Goal: Task Accomplishment & Management: Manage account settings

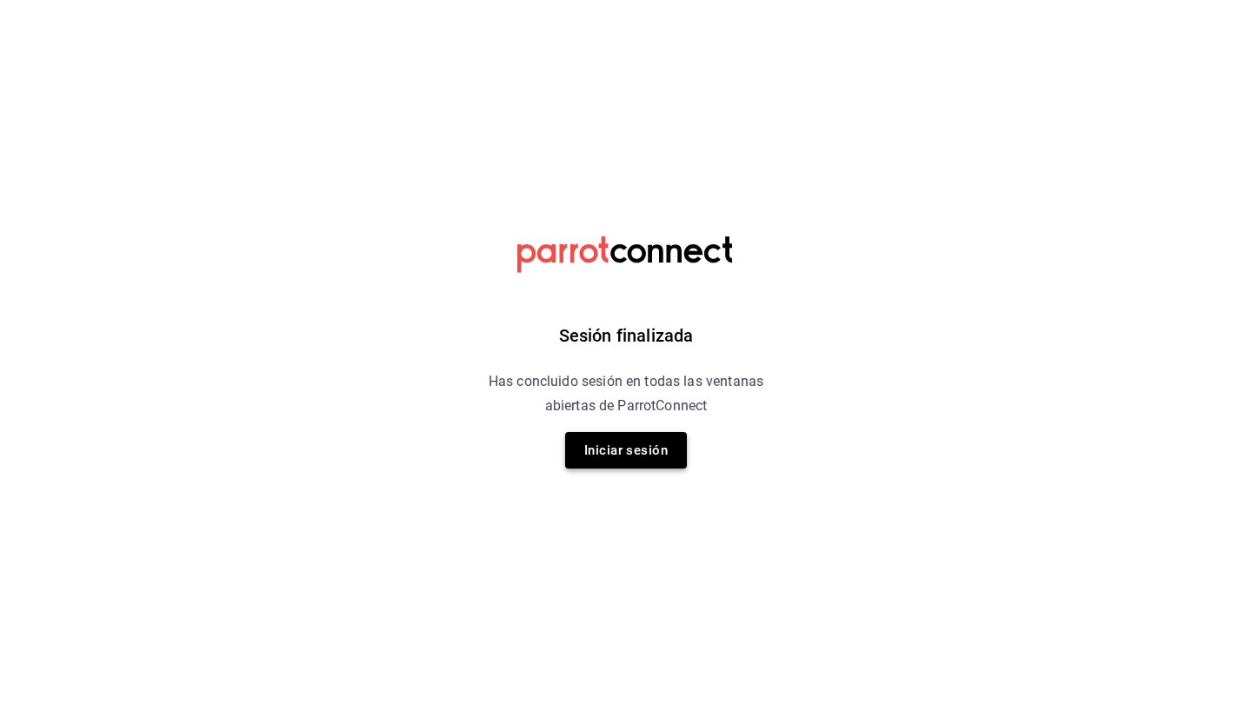
click at [625, 451] on button "Iniciar sesión" at bounding box center [626, 450] width 122 height 37
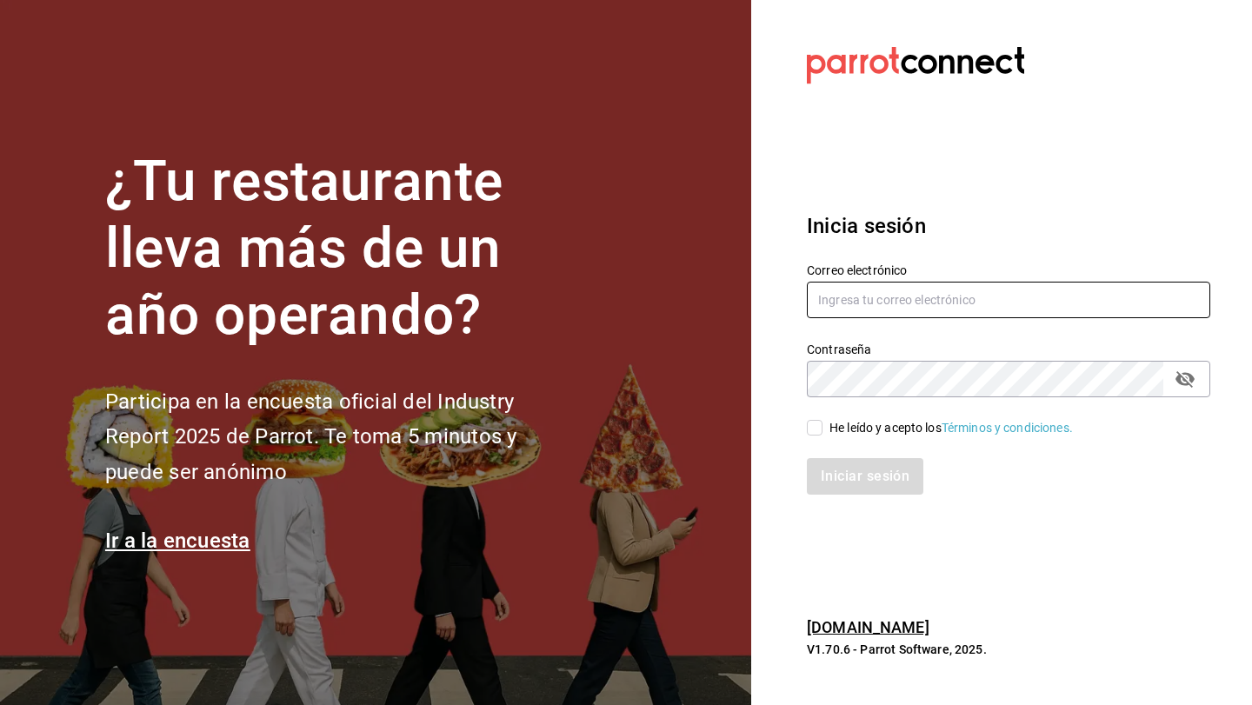
click at [868, 306] on input "text" at bounding box center [1009, 300] width 404 height 37
type input "luischong@playabichis.mx"
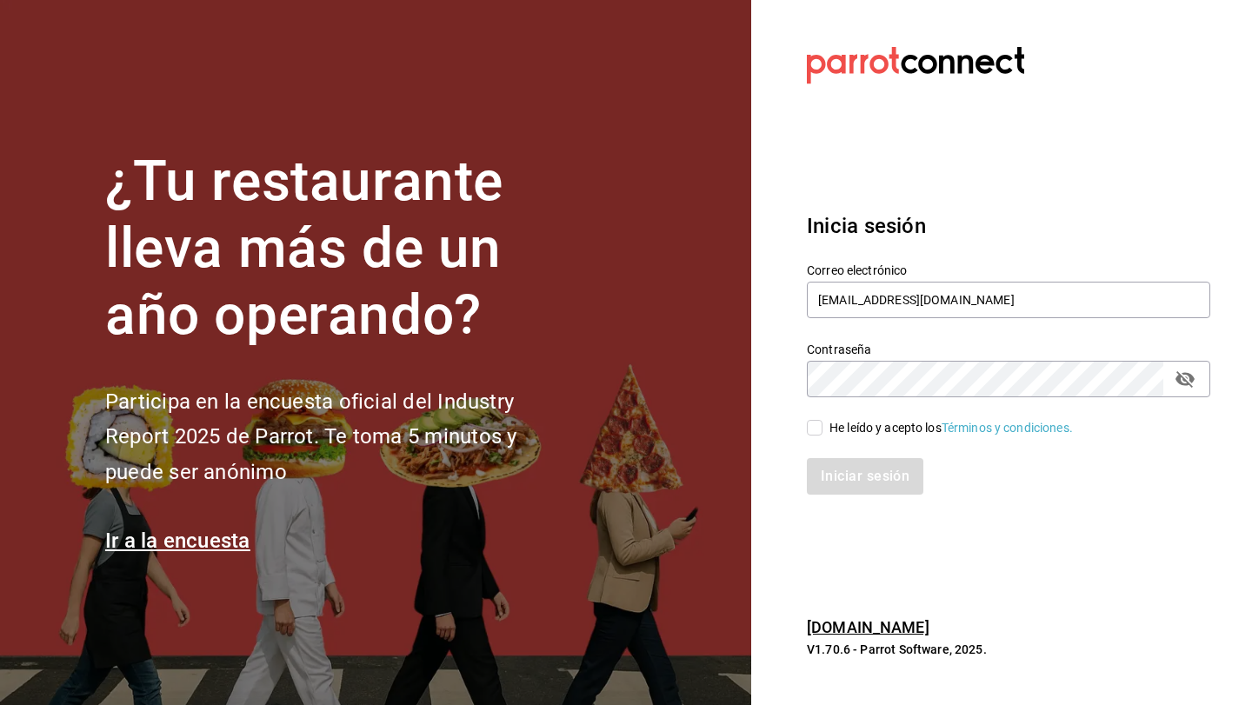
click at [811, 431] on input "He leído y acepto los Términos y condiciones." at bounding box center [815, 428] width 16 height 16
checkbox input "true"
click at [830, 472] on button "Iniciar sesión" at bounding box center [866, 476] width 118 height 37
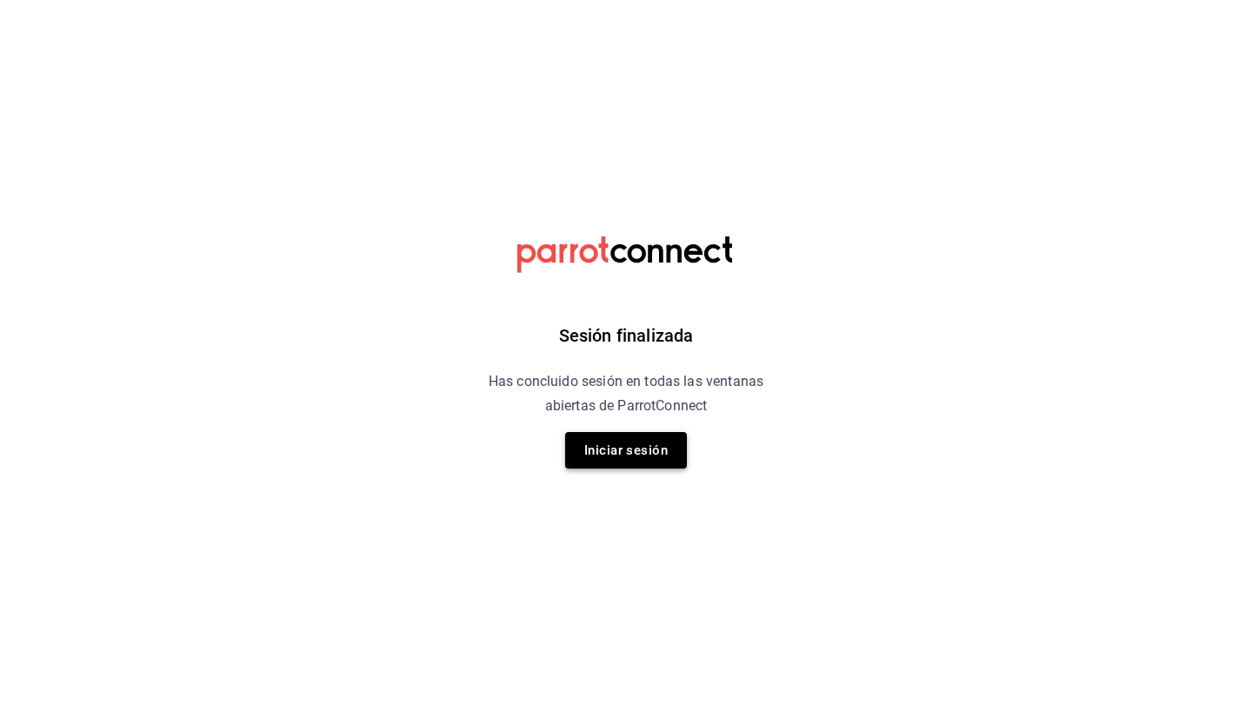
click at [667, 467] on button "Iniciar sesión" at bounding box center [626, 450] width 122 height 37
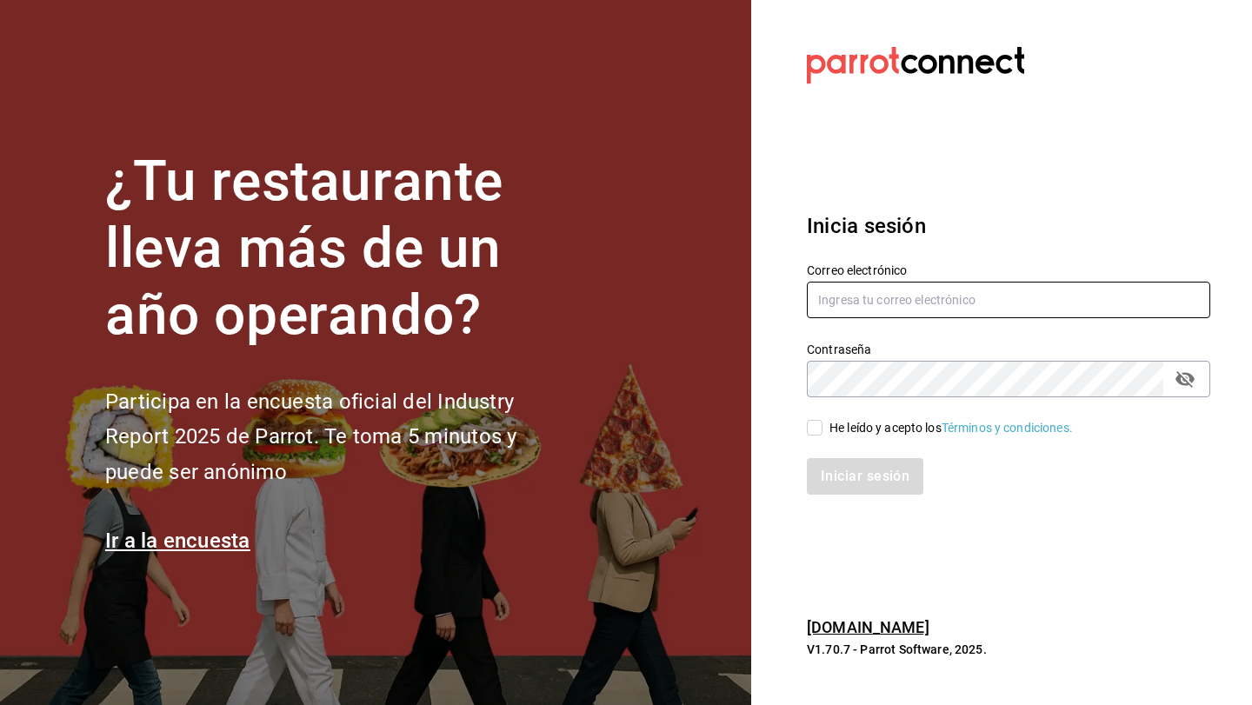
click at [899, 305] on input "text" at bounding box center [1009, 300] width 404 height 37
type input "luischong@playabichis.mx"
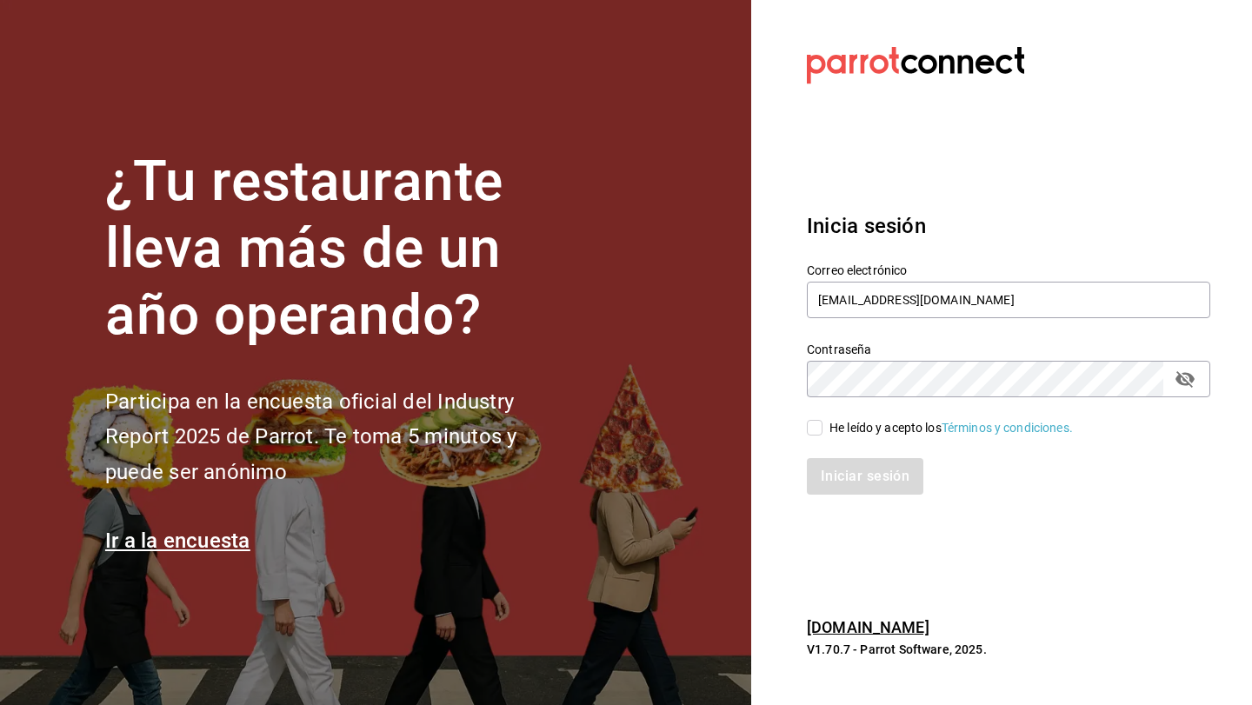
click at [812, 431] on input "He leído y acepto los Términos y condiciones." at bounding box center [815, 428] width 16 height 16
checkbox input "true"
click at [823, 465] on button "Iniciar sesión" at bounding box center [866, 476] width 118 height 37
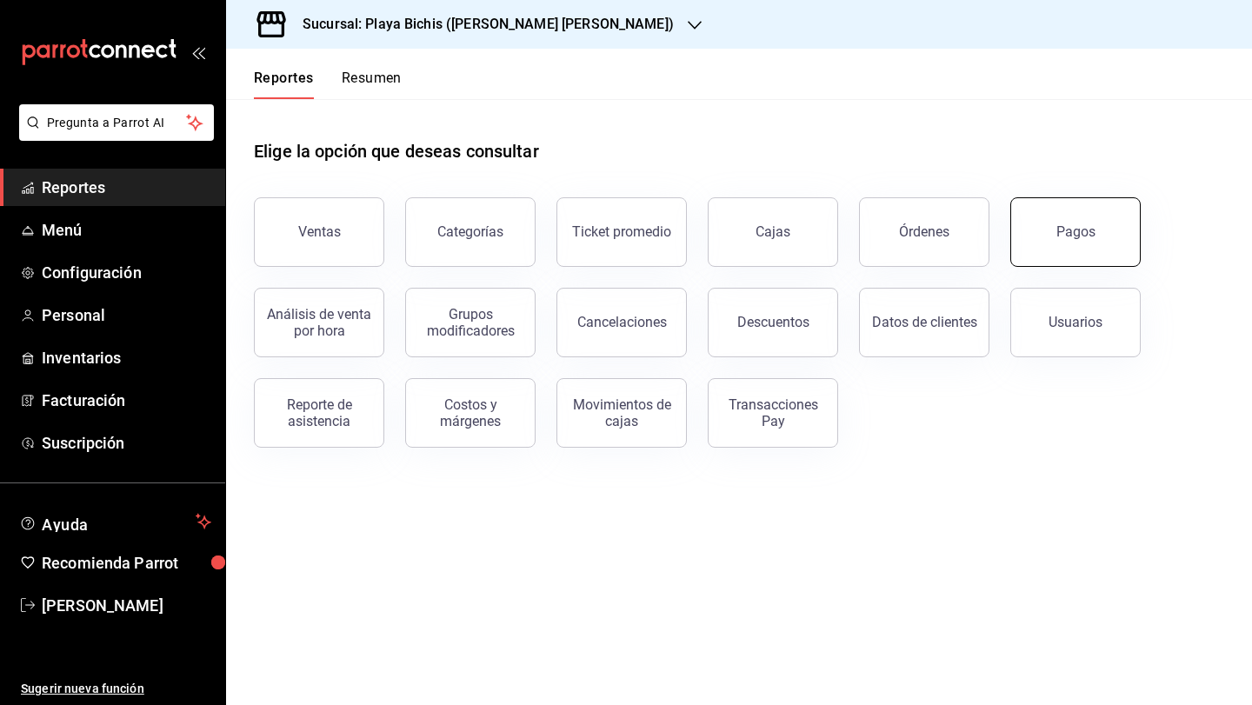
click at [1075, 247] on button "Pagos" at bounding box center [1076, 232] width 130 height 70
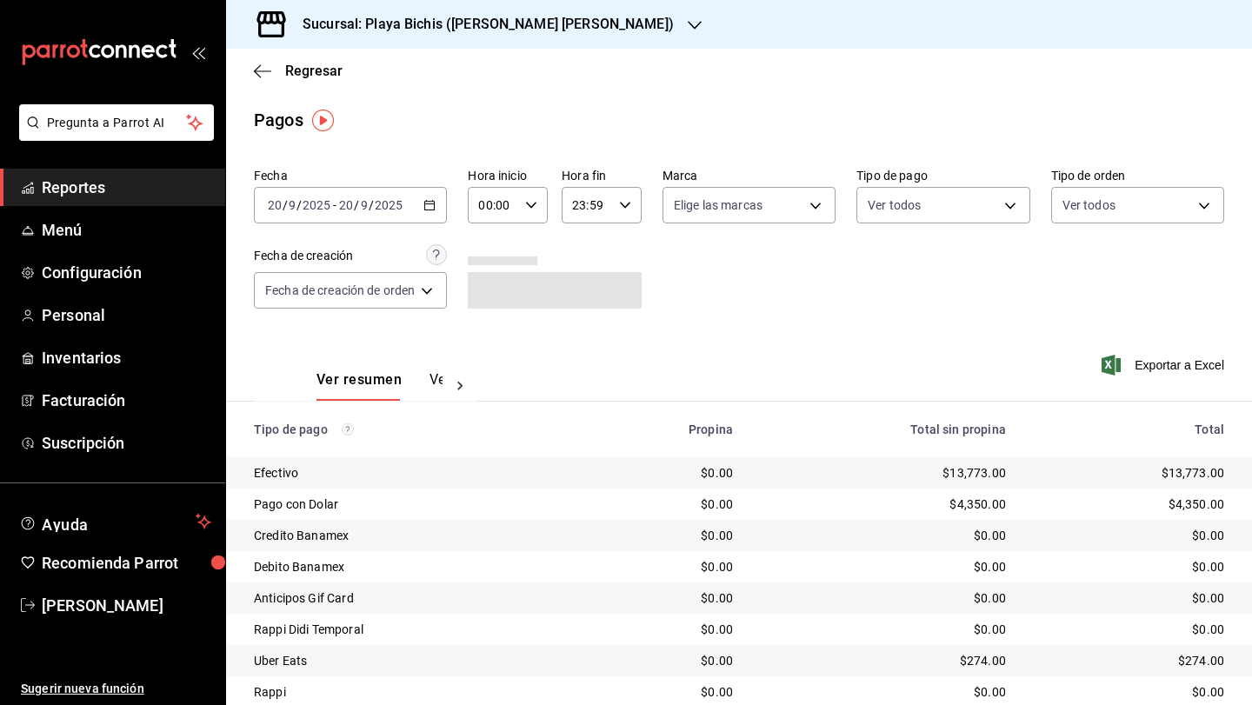
click at [427, 210] on \(Stroke\) "button" at bounding box center [429, 206] width 10 height 10
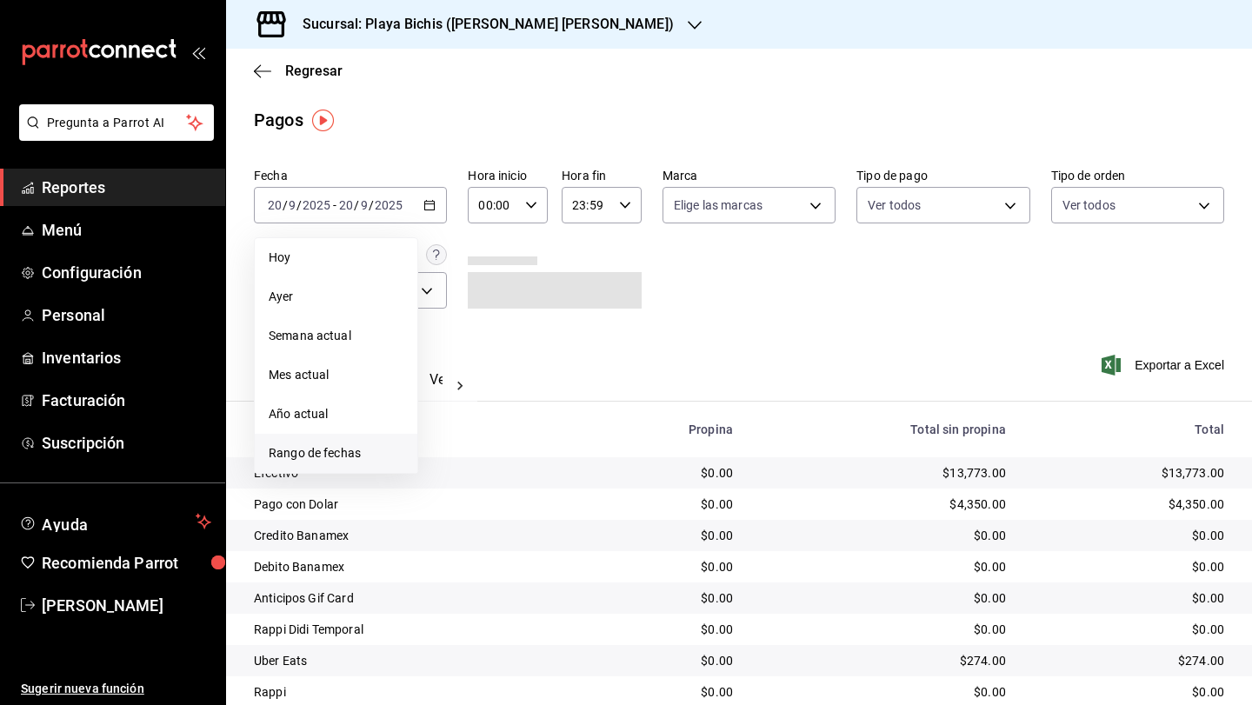
click at [341, 450] on span "Rango de fechas" at bounding box center [336, 453] width 135 height 18
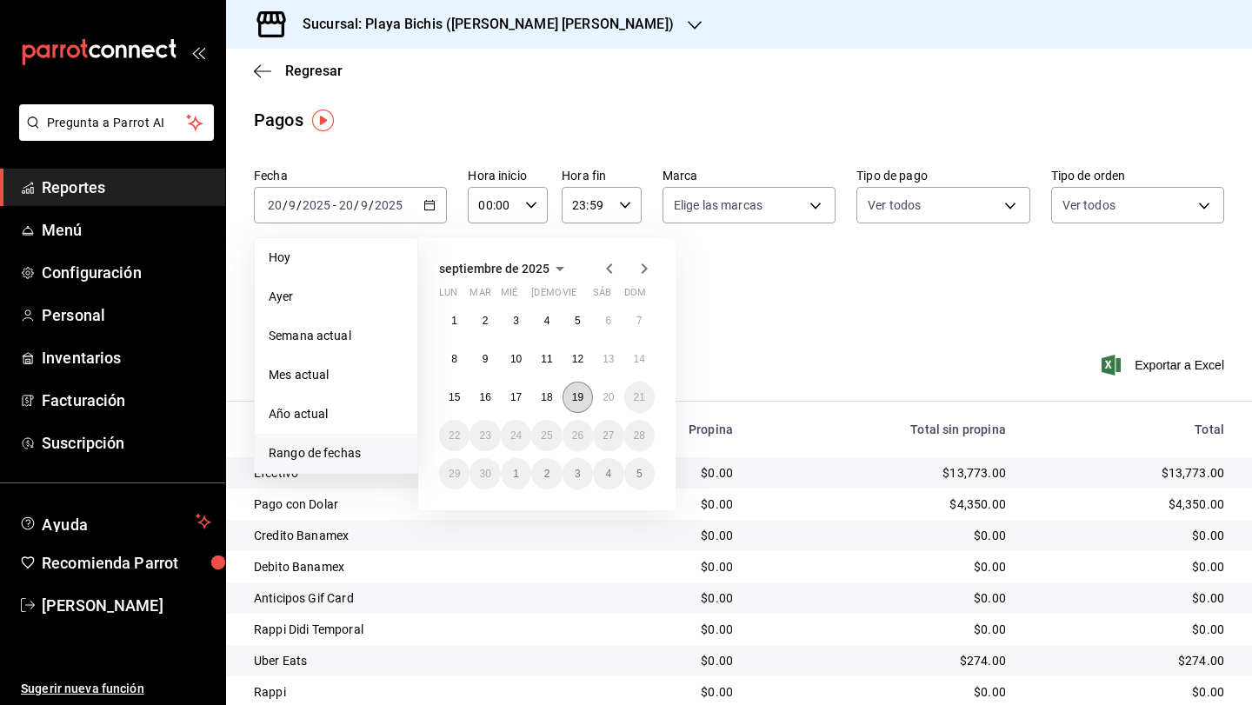
click at [572, 397] on abbr "19" at bounding box center [577, 397] width 11 height 12
click at [603, 397] on abbr "20" at bounding box center [608, 397] width 11 height 12
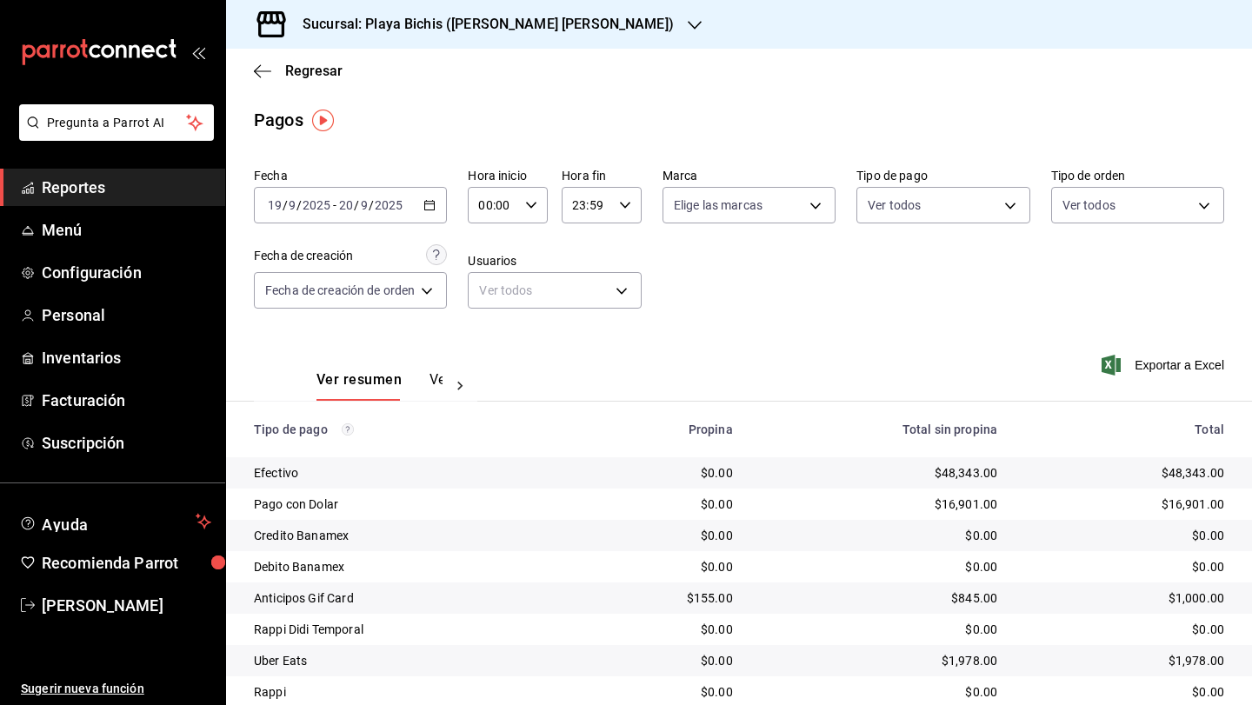
click at [435, 209] on icon "button" at bounding box center [430, 205] width 12 height 12
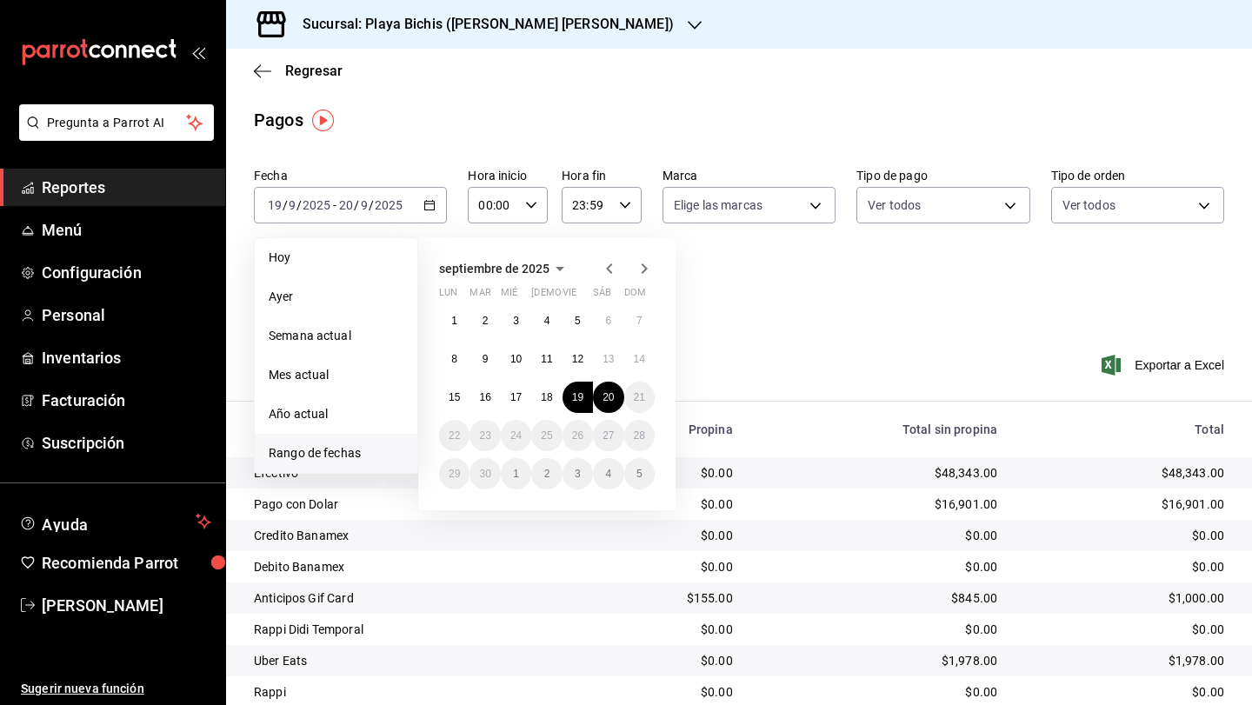
click at [714, 273] on div "septiembre de 2025 lun mar mié jue vie sáb dom 1 2 3 4 5 6 7 8 9 10 11 12 13 14…" at bounding box center [570, 367] width 304 height 287
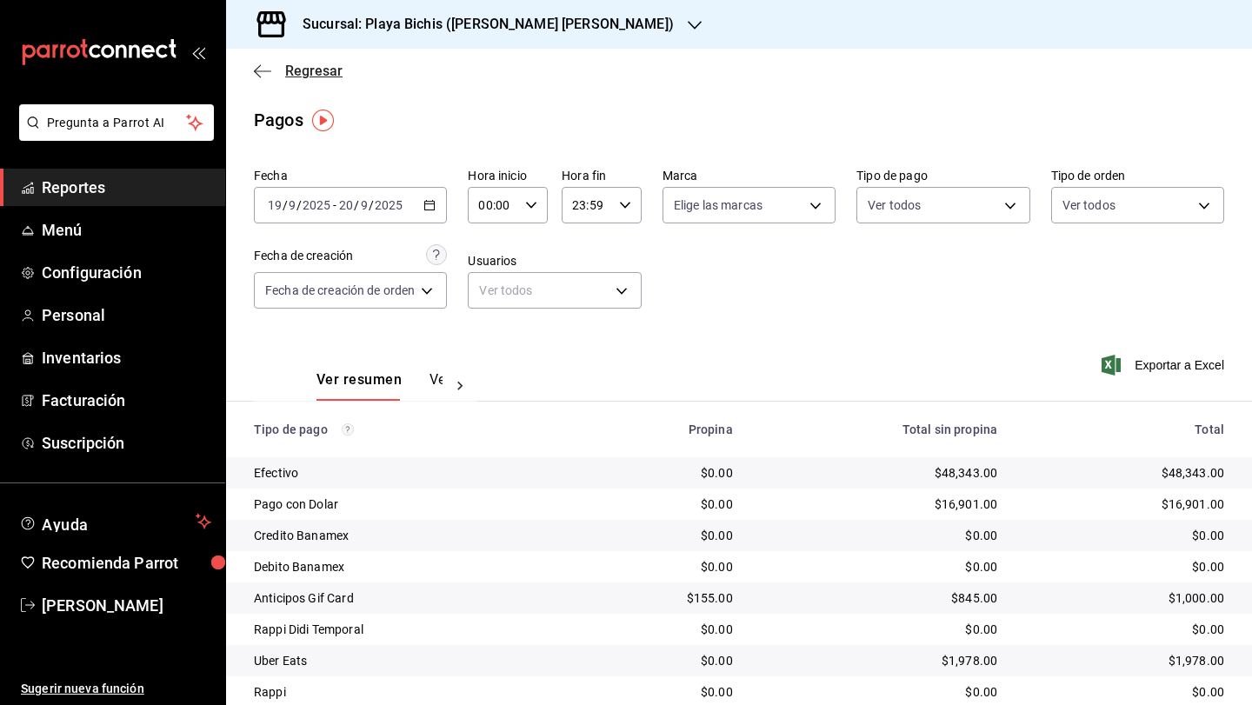
click at [265, 70] on icon "button" at bounding box center [262, 71] width 17 height 16
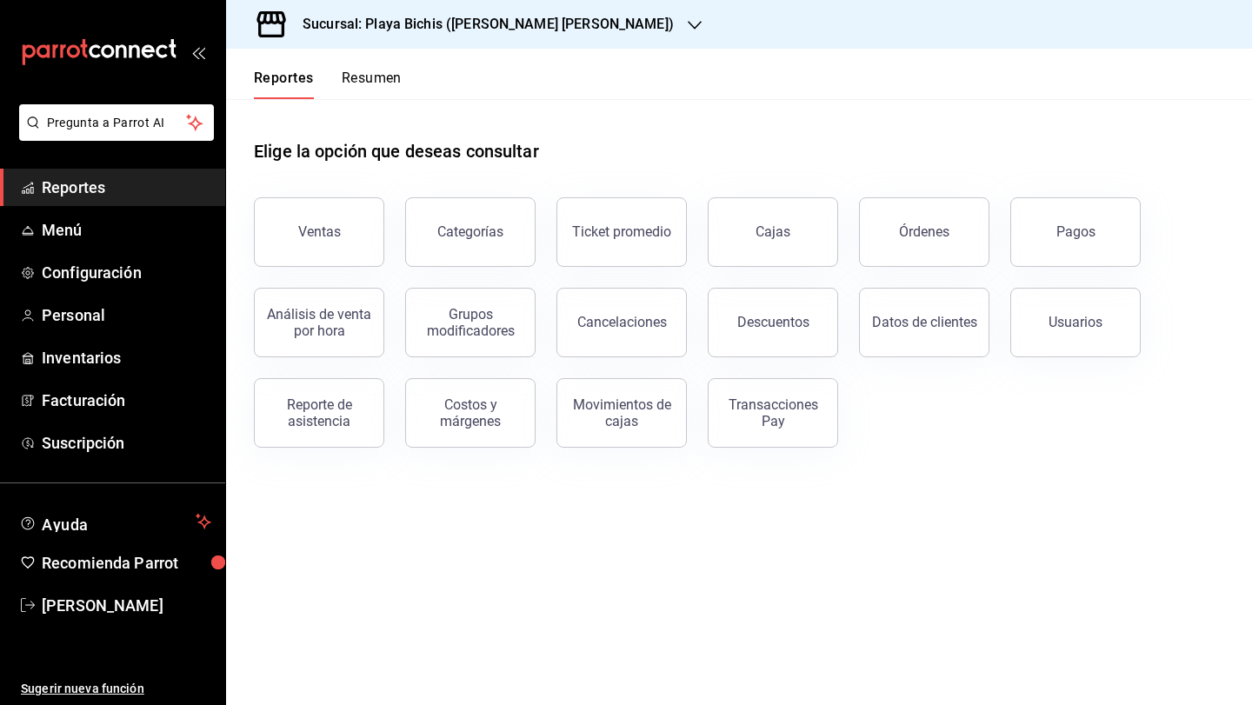
click at [379, 87] on button "Resumen" at bounding box center [372, 85] width 60 height 30
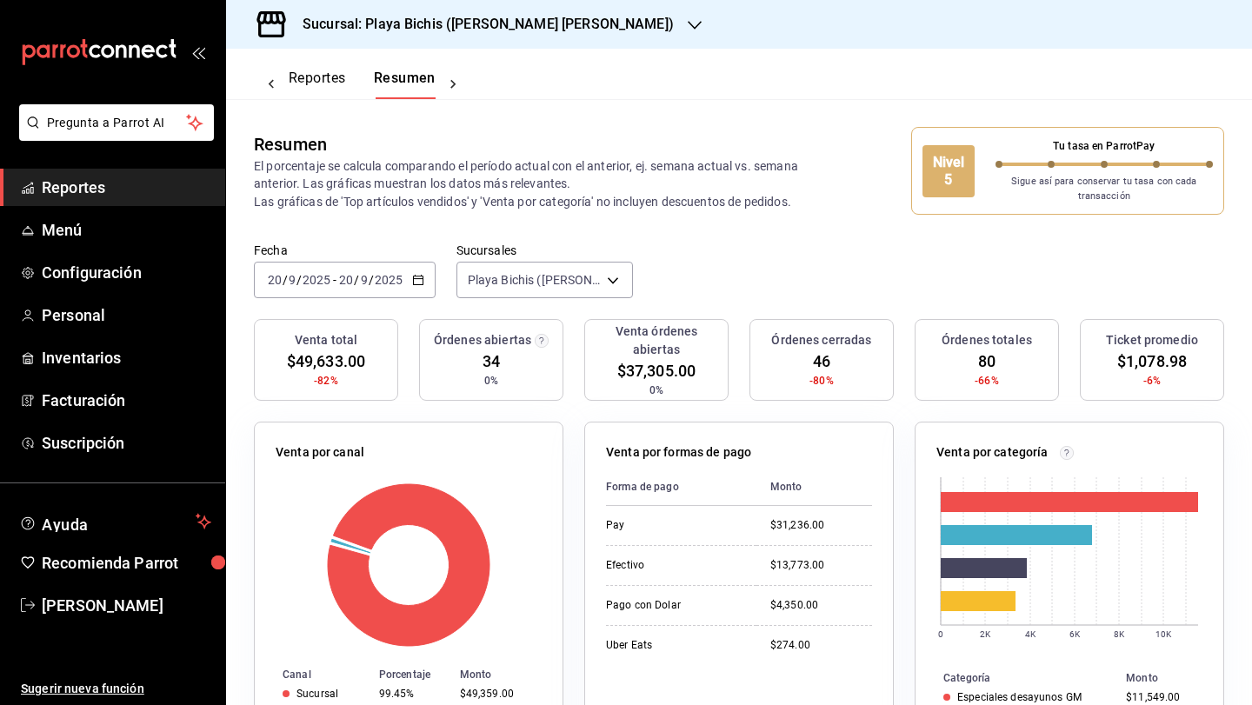
click at [938, 175] on div "Nivel 5" at bounding box center [949, 171] width 52 height 52
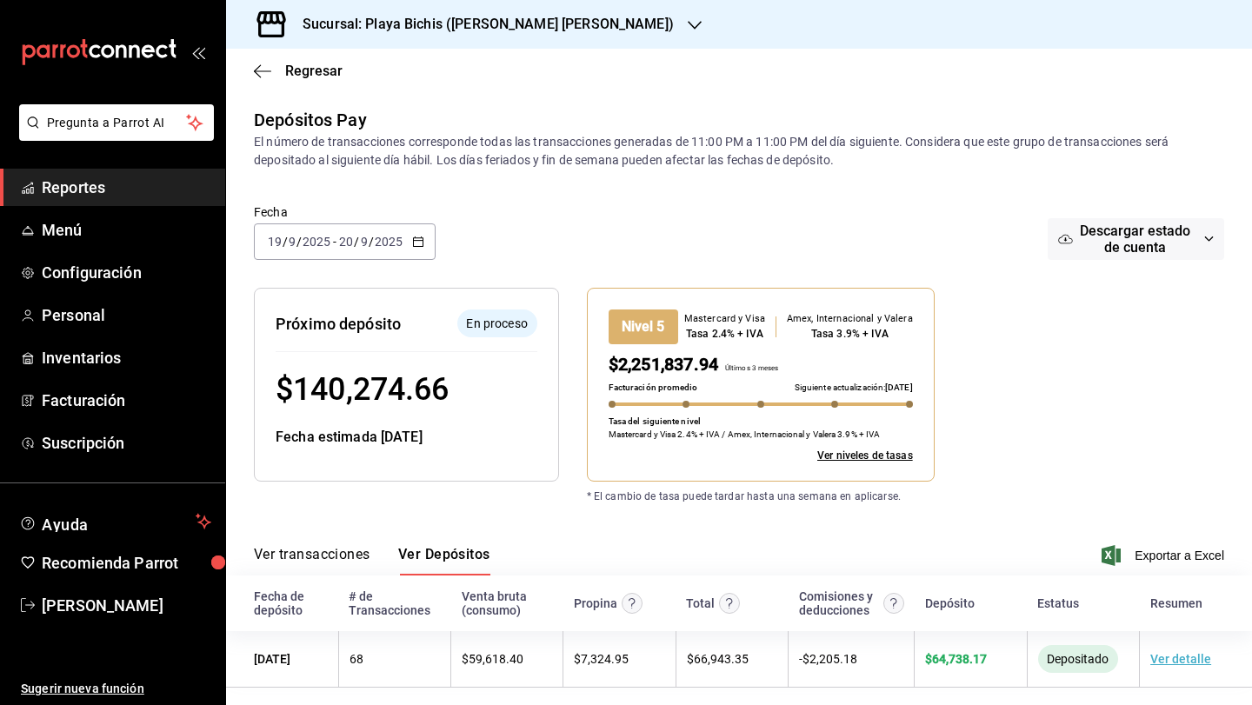
scroll to position [11, 0]
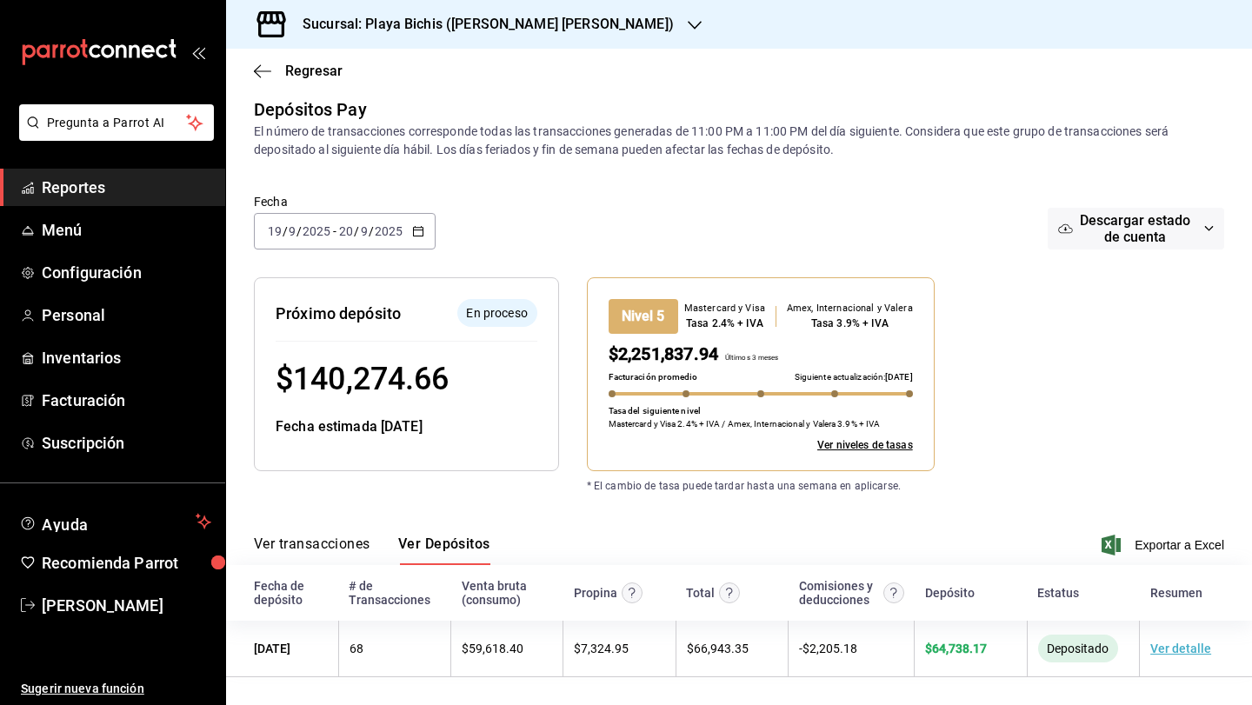
click at [422, 234] on icon "button" at bounding box center [418, 231] width 12 height 12
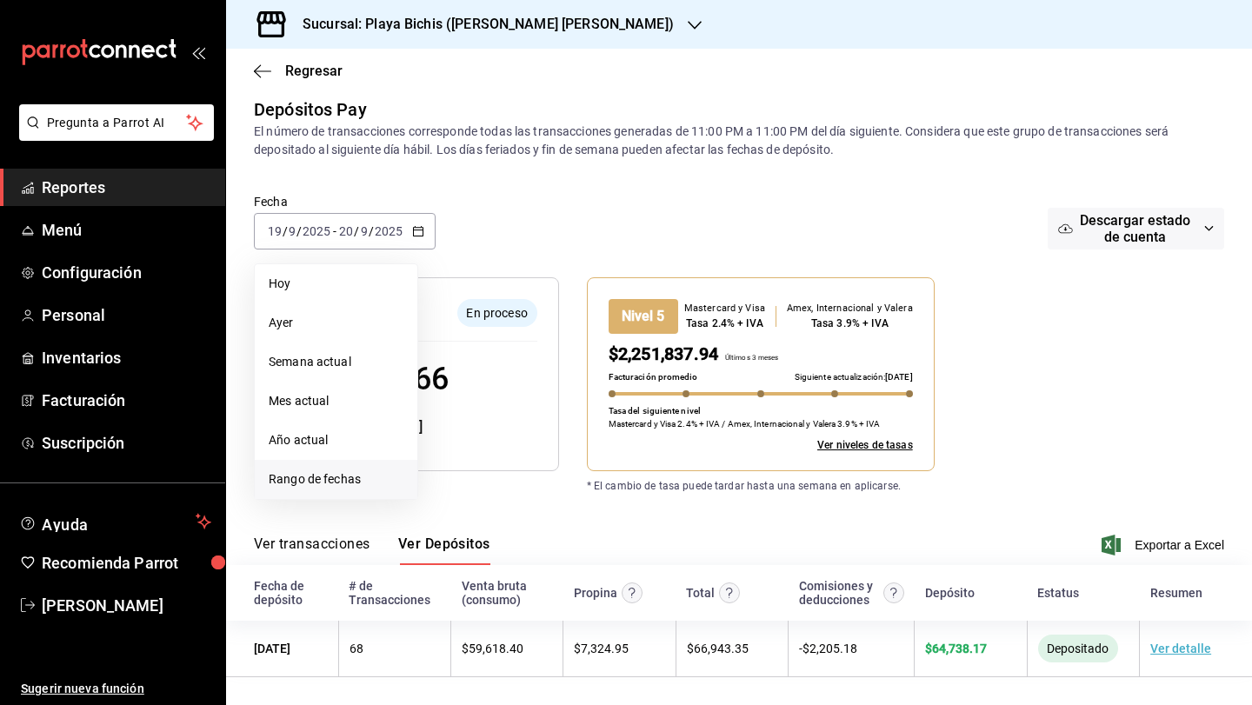
click at [371, 477] on span "Rango de fechas" at bounding box center [336, 480] width 135 height 18
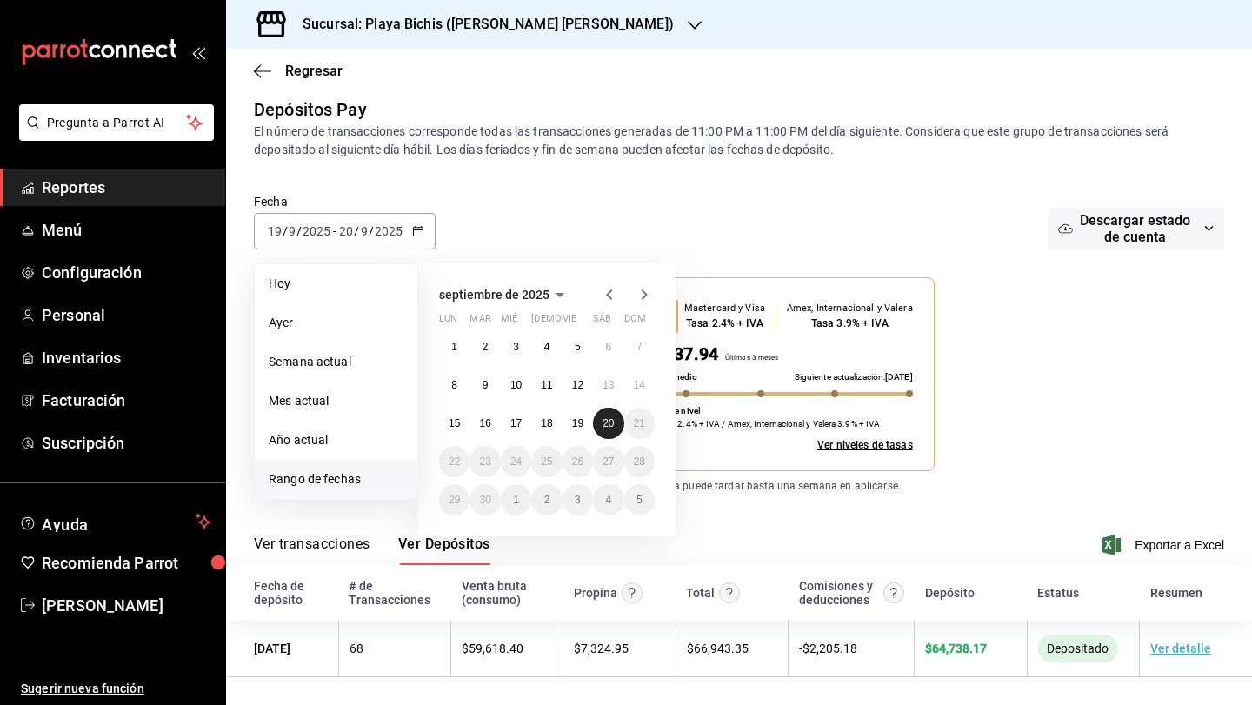
click at [609, 419] on abbr "20" at bounding box center [608, 423] width 11 height 12
click at [608, 424] on abbr "20" at bounding box center [608, 423] width 11 height 12
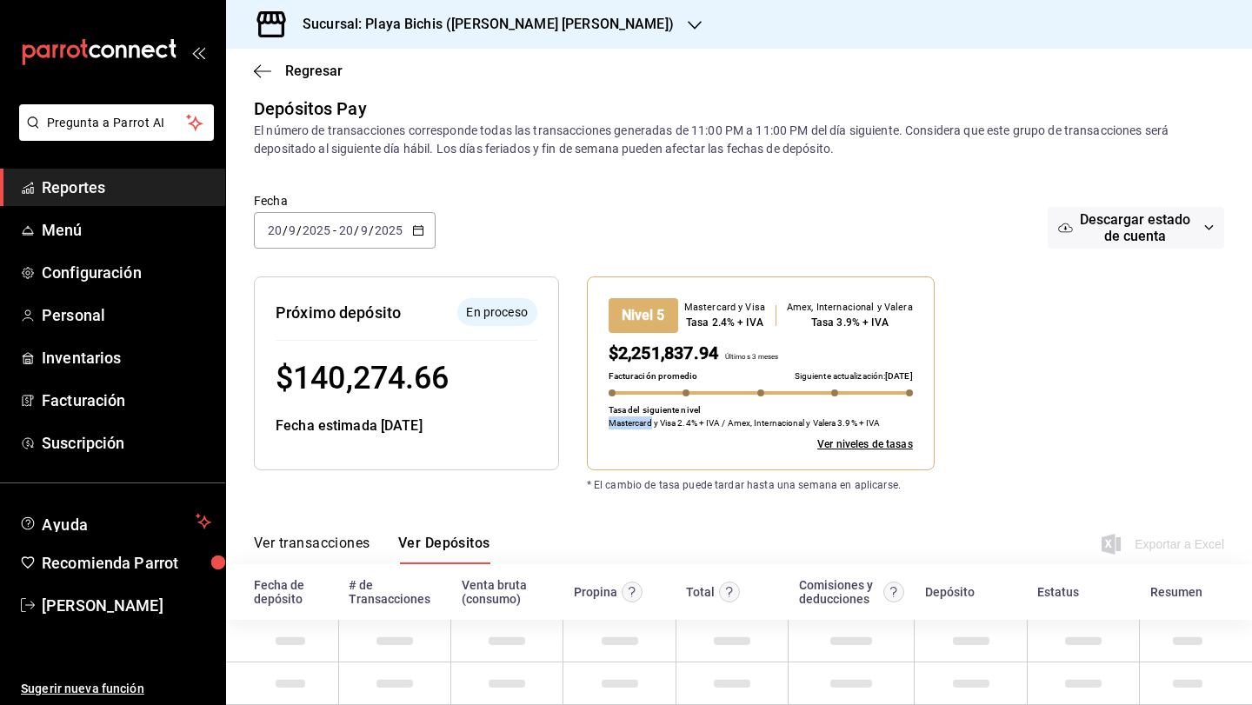
click at [609, 424] on p "Mastercard y Visa 2.4% + IVA / Amex, Internacional y Valera 3.9% + IVA" at bounding box center [745, 423] width 272 height 13
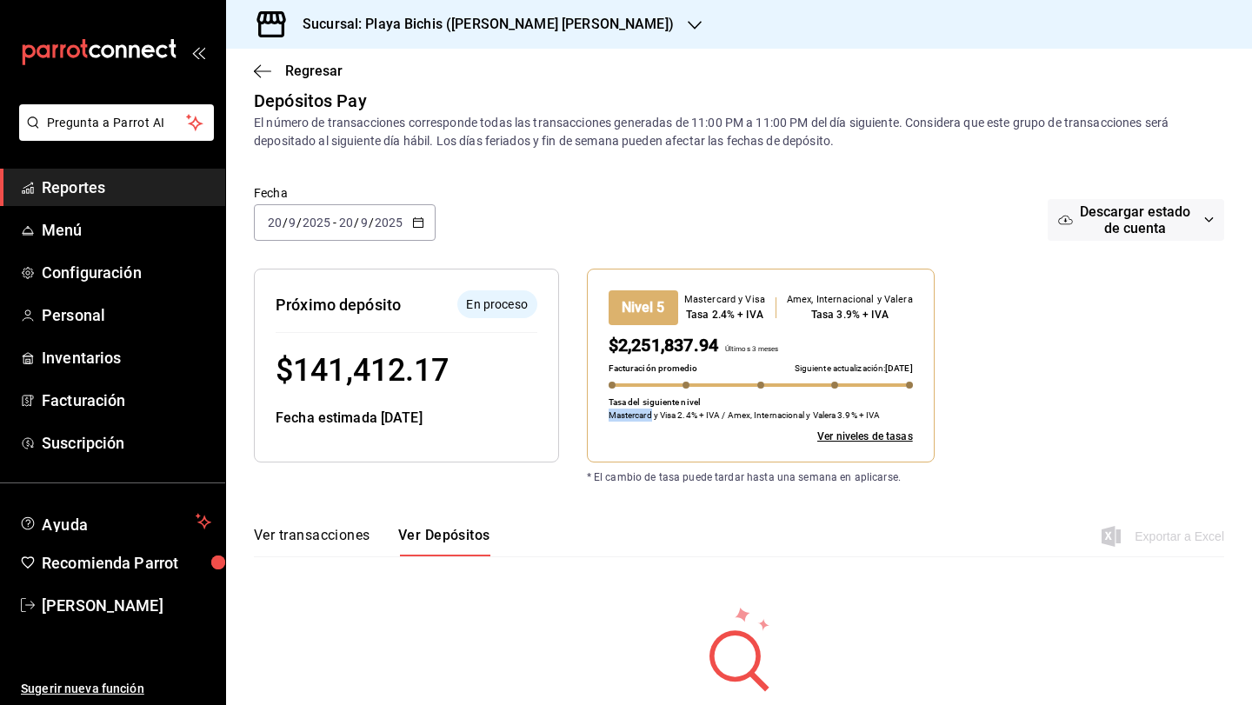
scroll to position [18, 0]
